Goal: Task Accomplishment & Management: Manage account settings

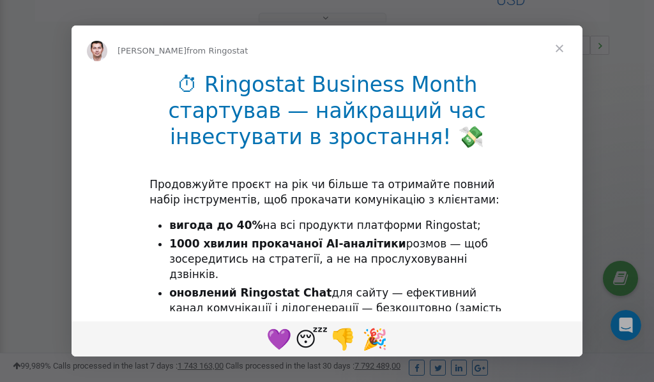
click at [561, 46] on span "Close" at bounding box center [559, 49] width 46 height 46
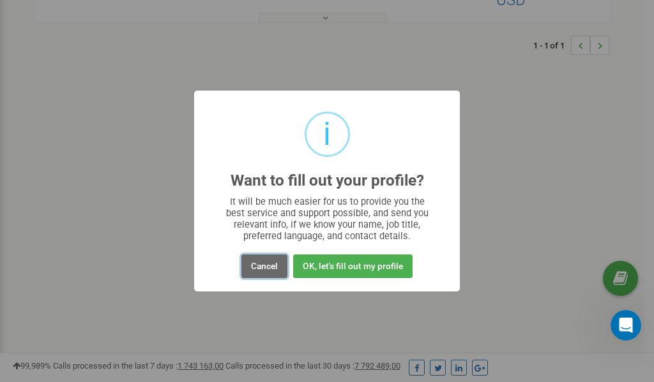
click at [268, 270] on button "Cancel" at bounding box center [264, 267] width 46 height 24
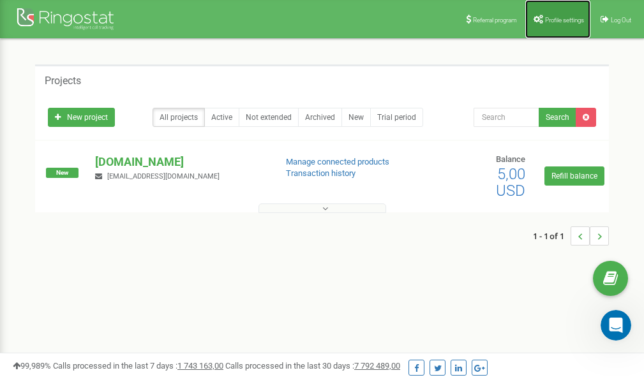
click at [562, 15] on link "Profile settings" at bounding box center [557, 19] width 65 height 38
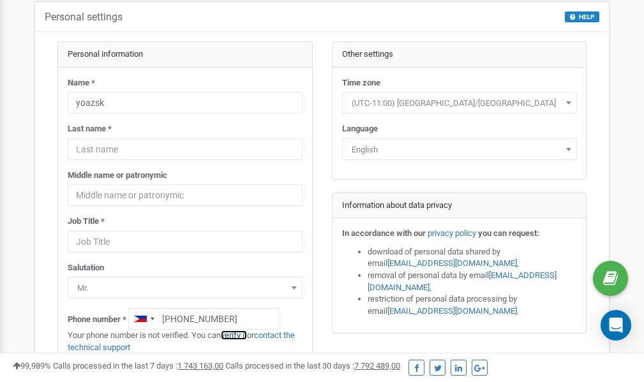
click at [243, 336] on link "verify it" at bounding box center [234, 336] width 26 height 10
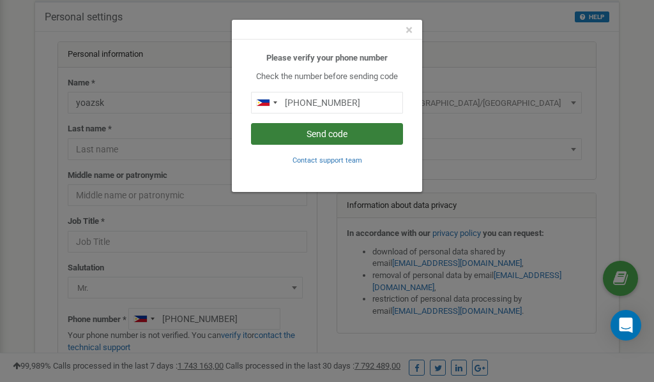
click at [327, 135] on button "Send code" at bounding box center [327, 134] width 152 height 22
